Goal: Task Accomplishment & Management: Use online tool/utility

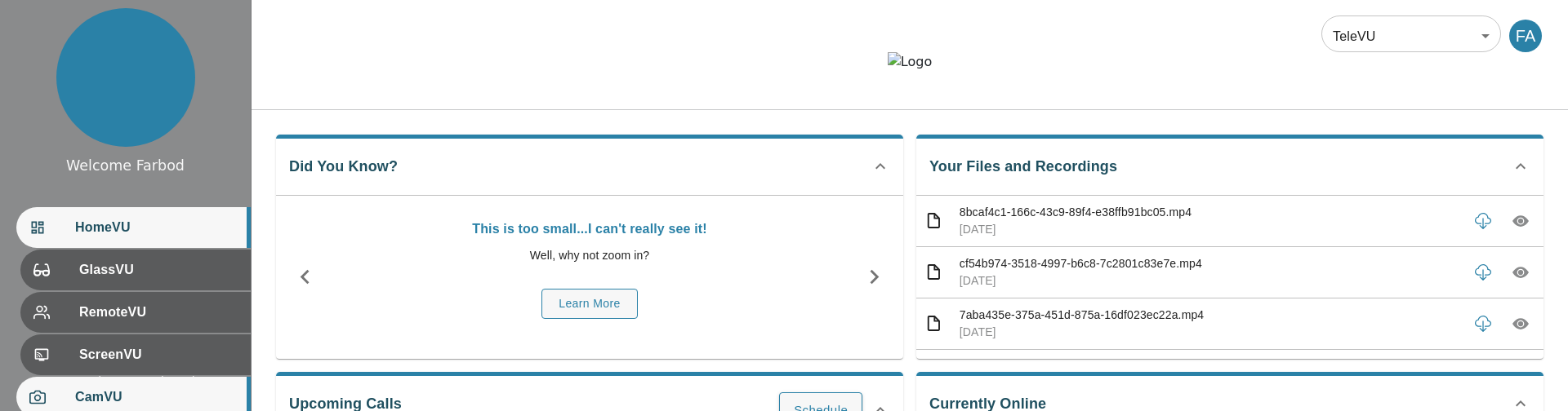
scroll to position [217, 0]
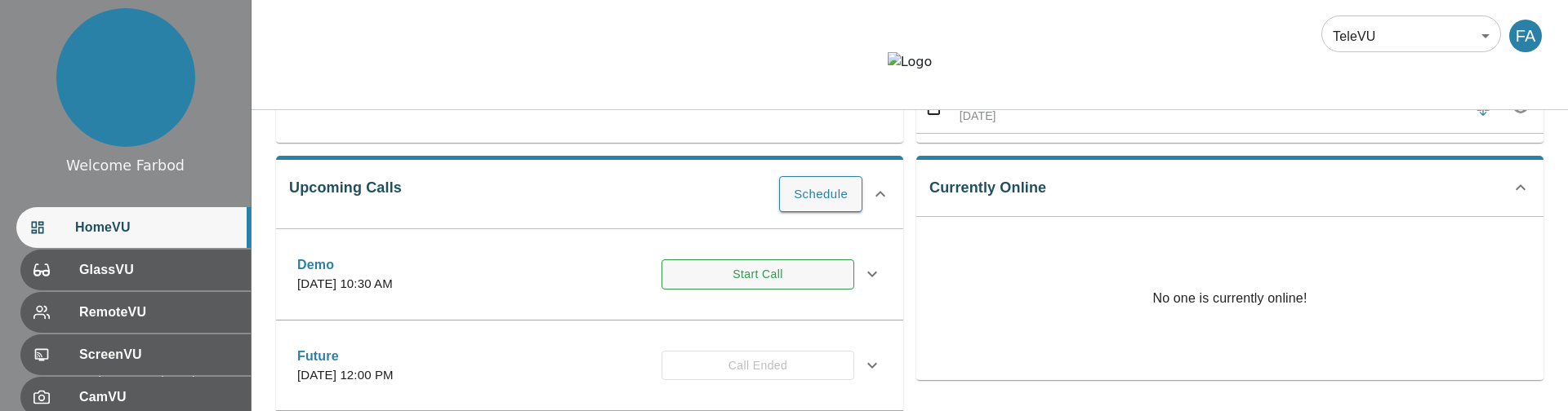
click at [705, 290] on button "Start Call" at bounding box center [758, 274] width 193 height 30
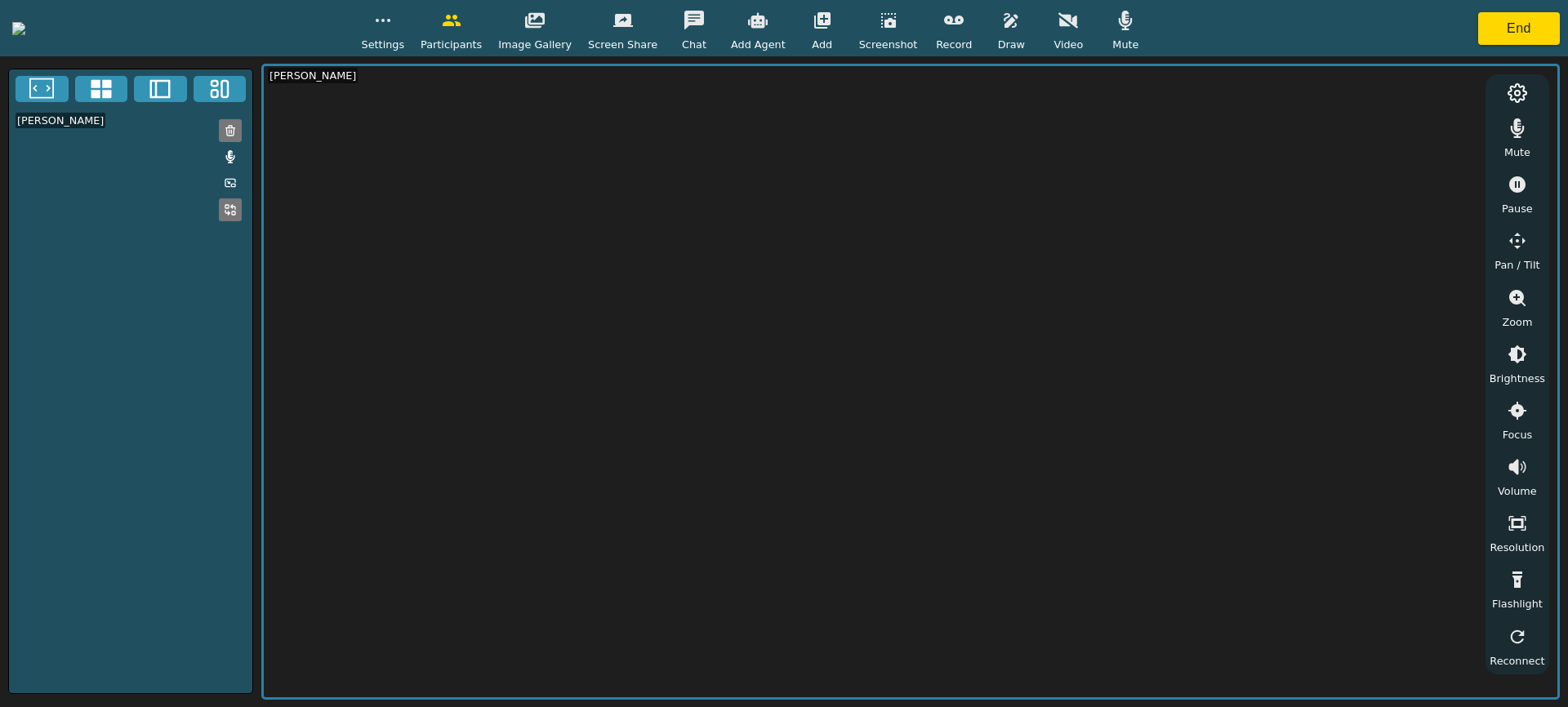
click at [1088, 35] on button "button" at bounding box center [1068, 20] width 41 height 33
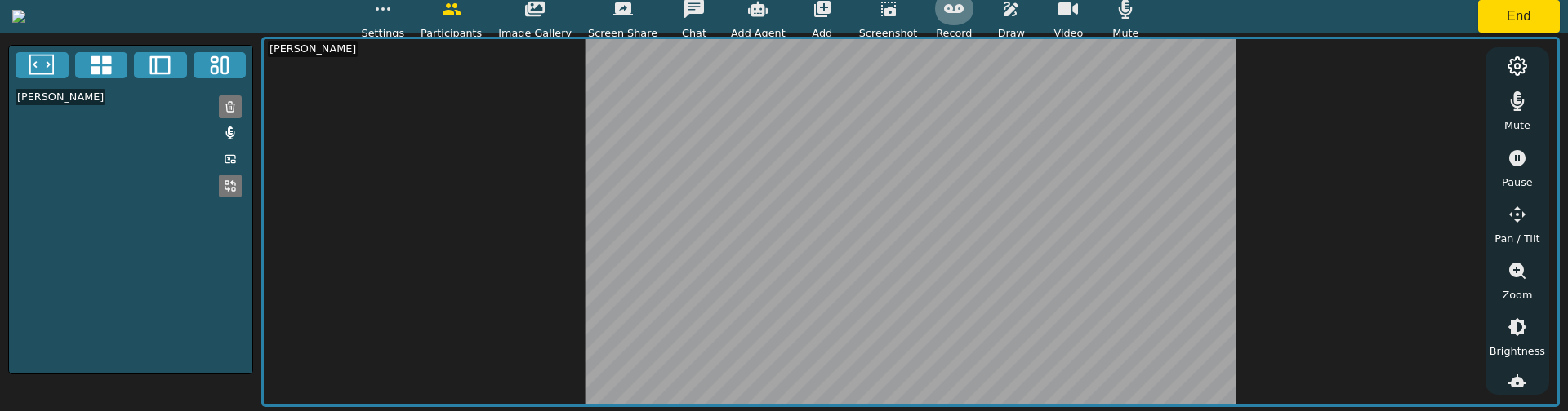
click at [975, 23] on button "button" at bounding box center [954, 9] width 41 height 33
click at [1021, 15] on icon "button" at bounding box center [1011, 9] width 19 height 19
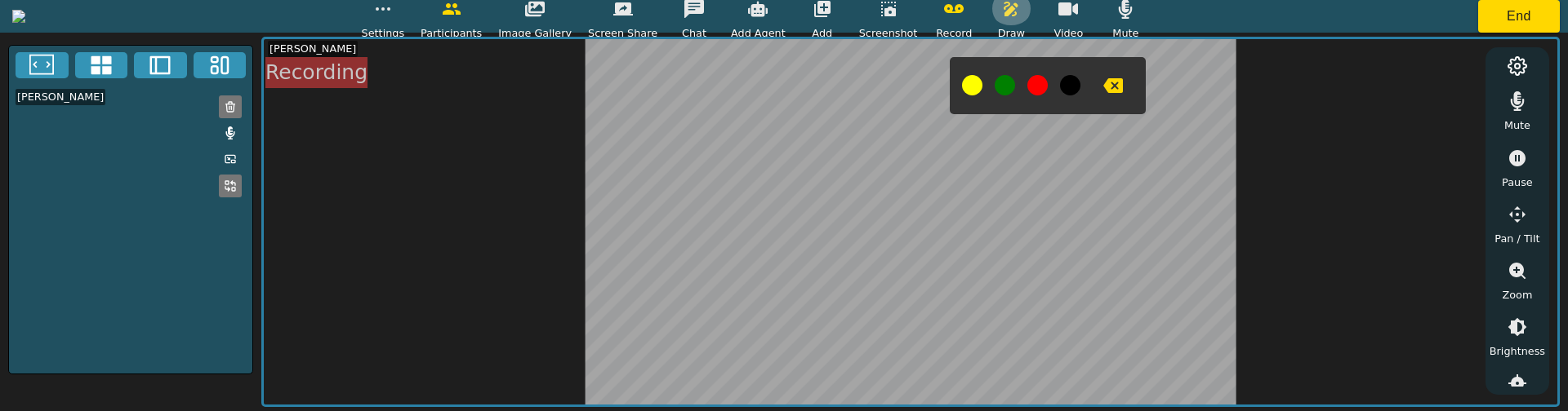
click at [1031, 17] on button "button" at bounding box center [1012, 9] width 41 height 33
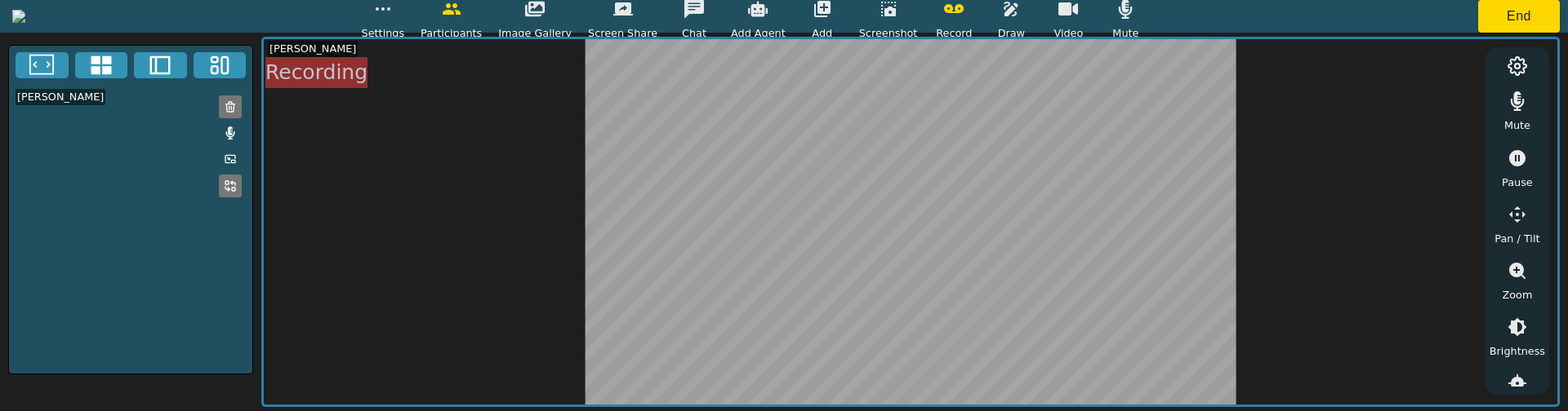
click at [964, 16] on icon "button" at bounding box center [954, 9] width 19 height 19
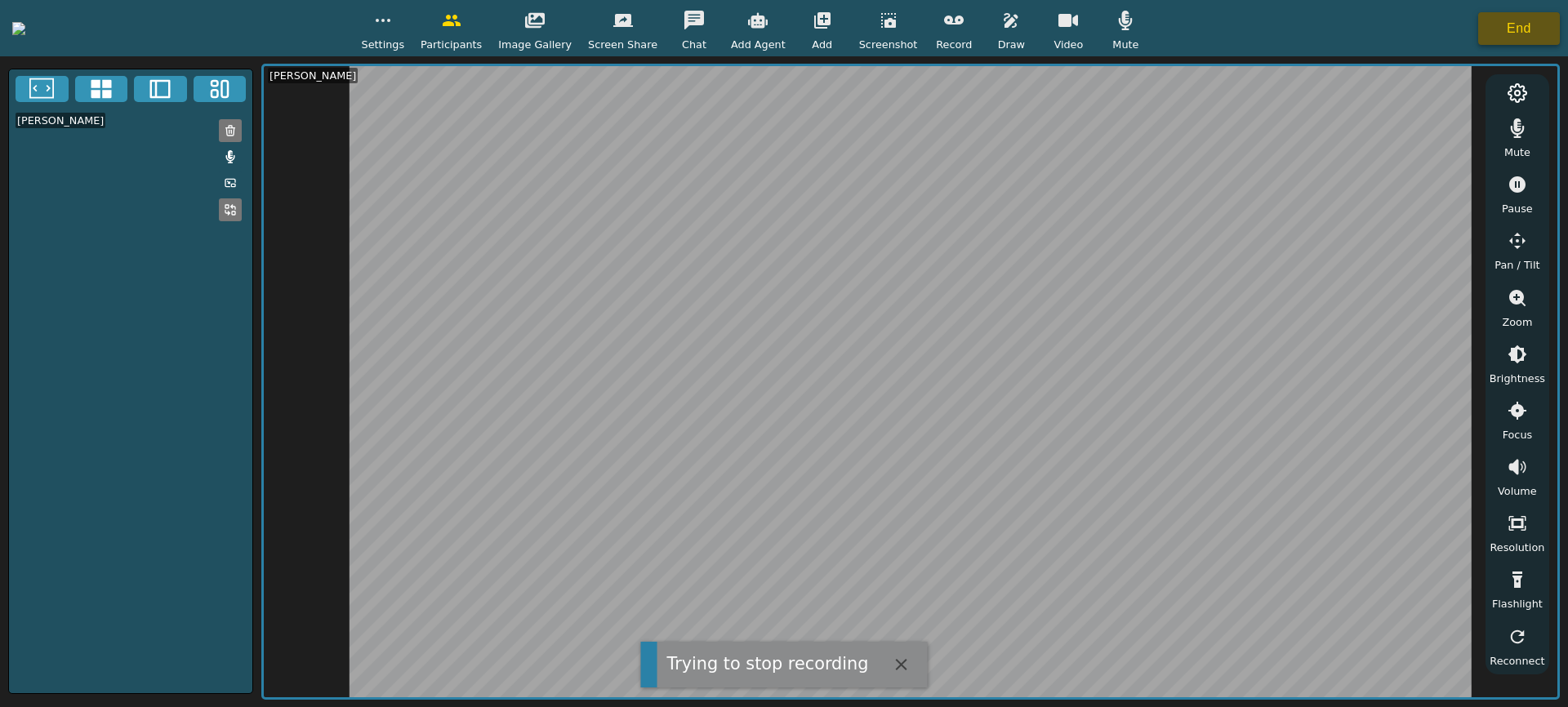
click at [1515, 32] on button "End" at bounding box center [1519, 29] width 82 height 33
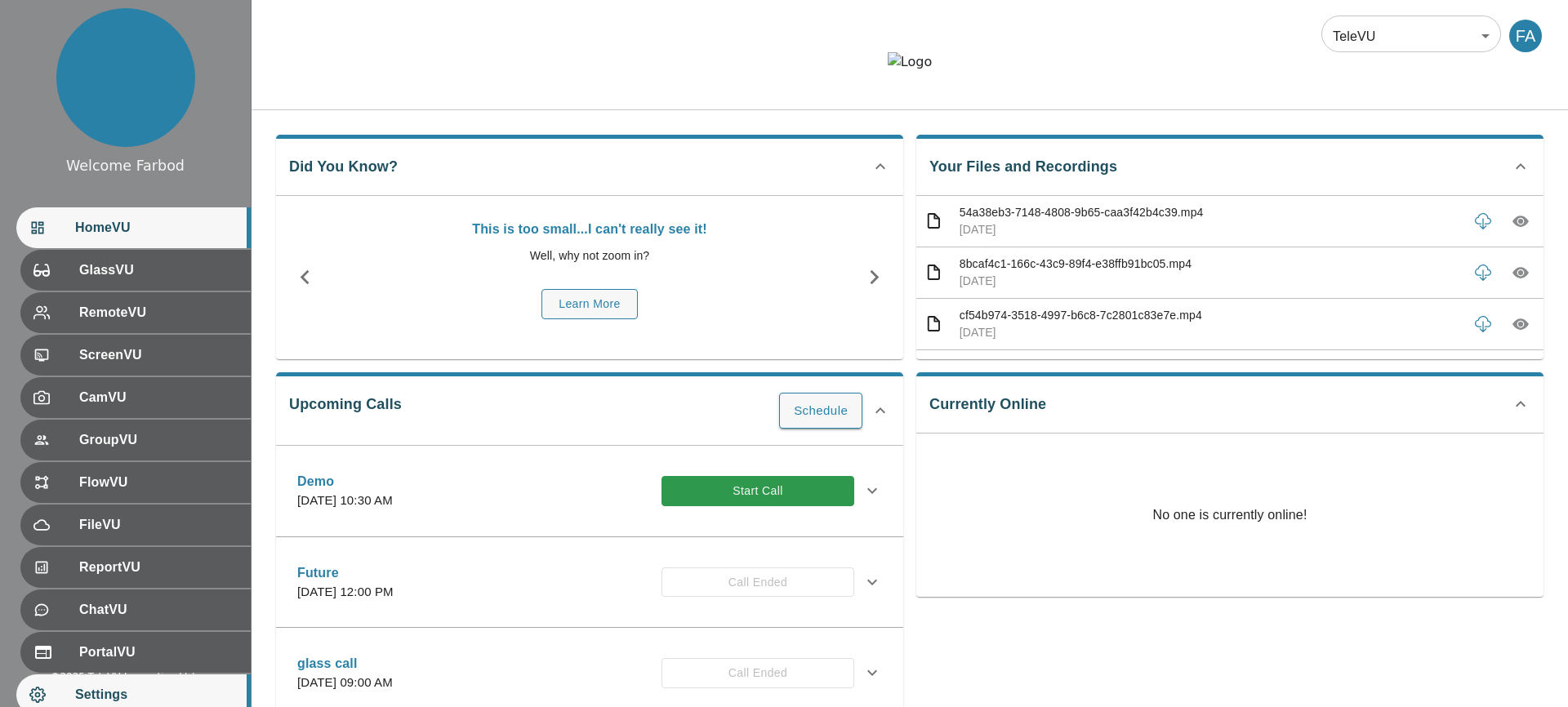
scroll to position [99, 0]
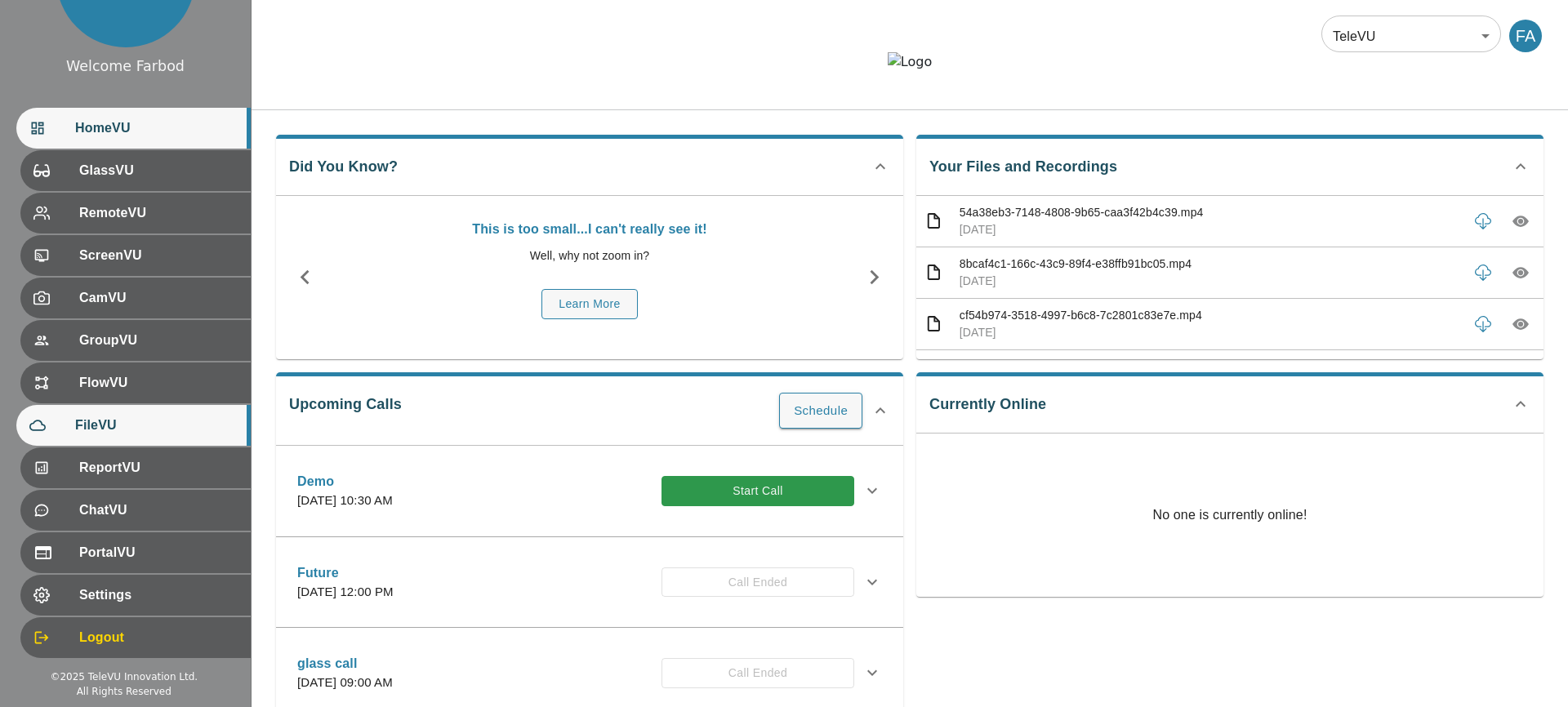
click at [137, 410] on span "FileVU" at bounding box center [156, 425] width 162 height 19
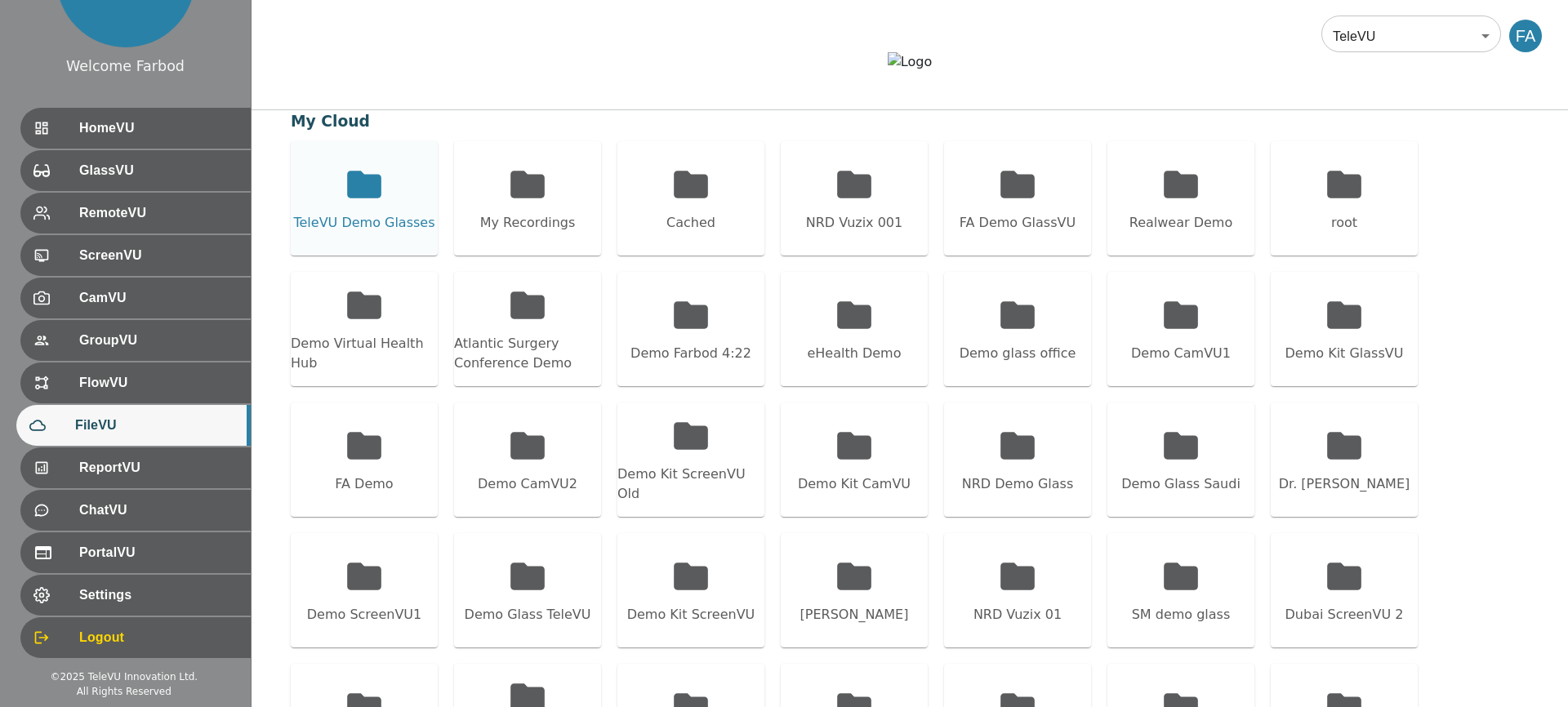
click at [351, 197] on icon at bounding box center [364, 184] width 34 height 27
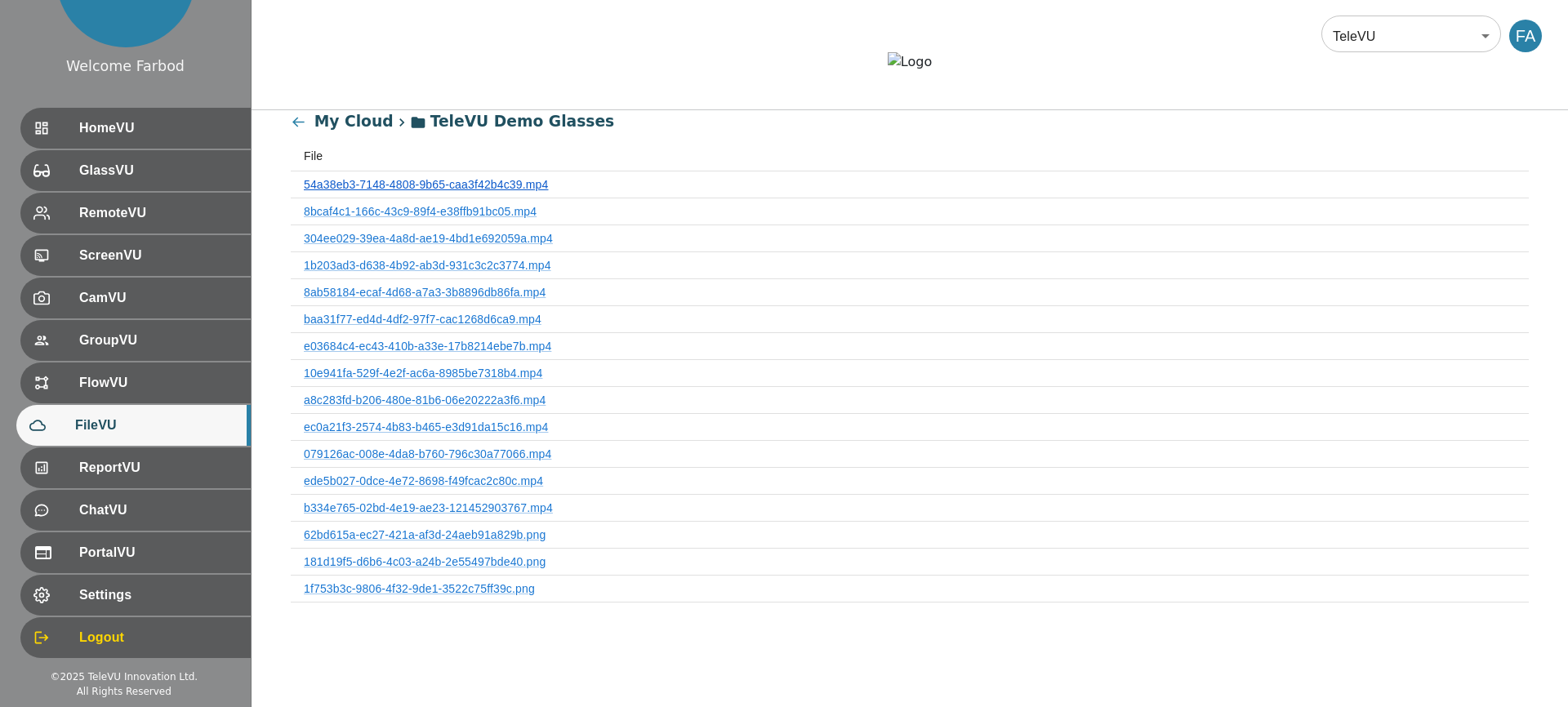
click at [364, 191] on link "54a38eb3-7148-4808-9b65-caa3f42b4c39.mp4" at bounding box center [425, 184] width 244 height 13
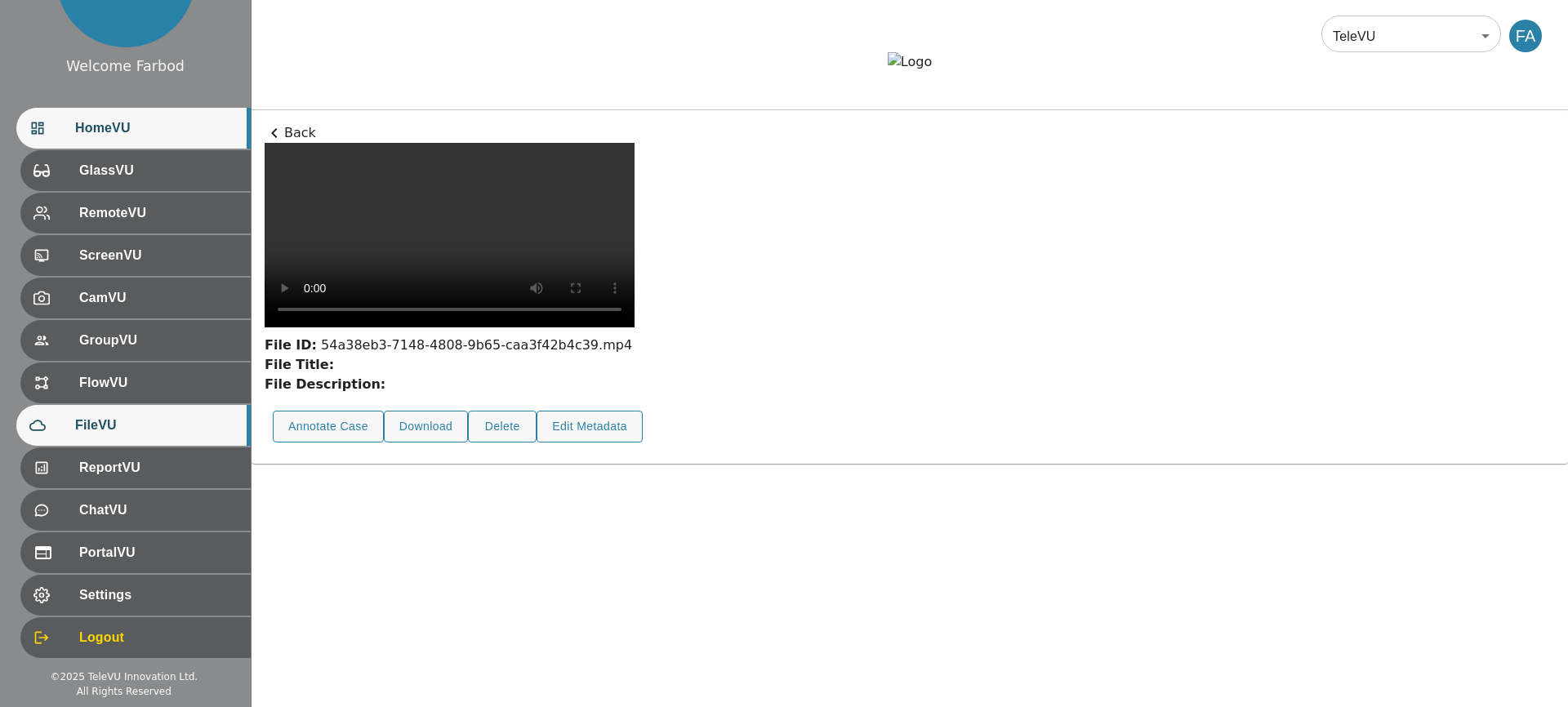
click at [104, 141] on div "HomeVU" at bounding box center [133, 128] width 234 height 41
